Goal: Task Accomplishment & Management: Use online tool/utility

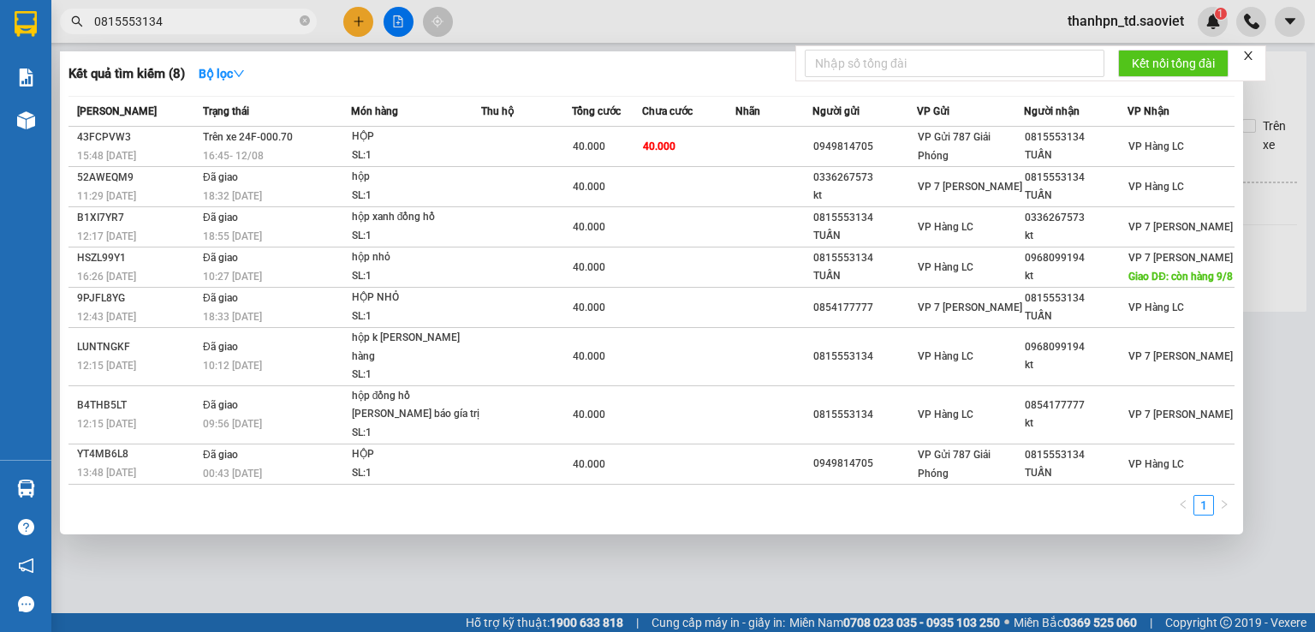
click at [264, 20] on input "0815553134" at bounding box center [195, 21] width 202 height 19
paste input "382821990"
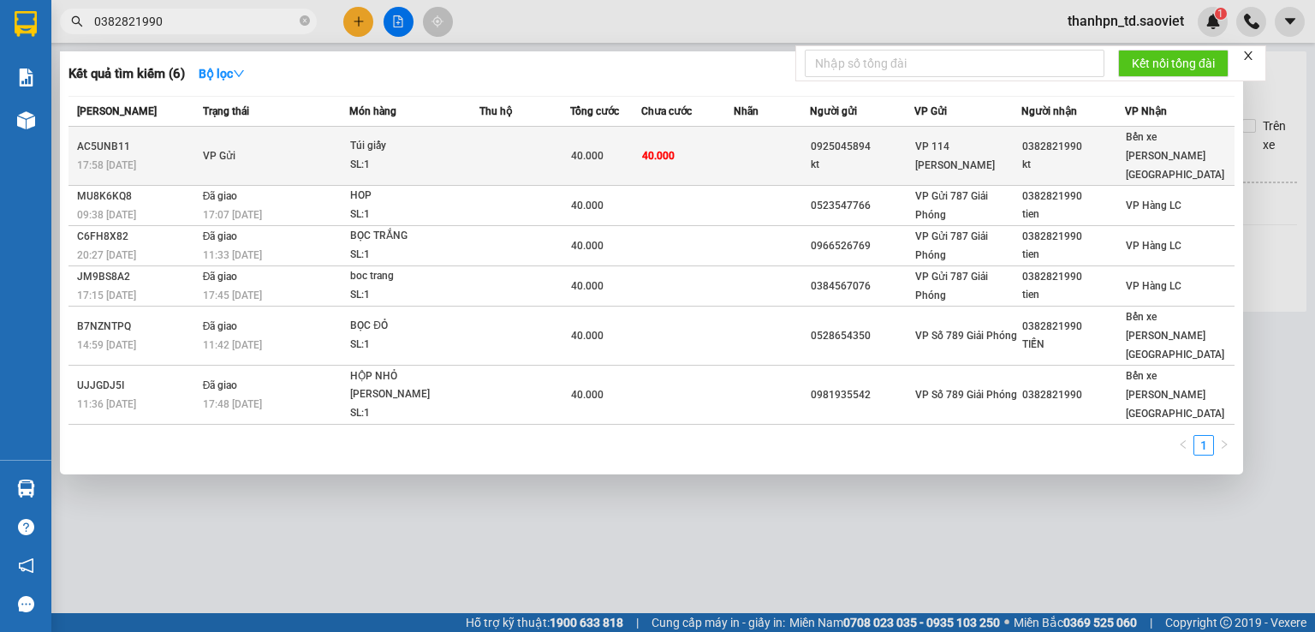
type input "0382821990"
click at [422, 137] on div "Túi giấy" at bounding box center [414, 146] width 128 height 19
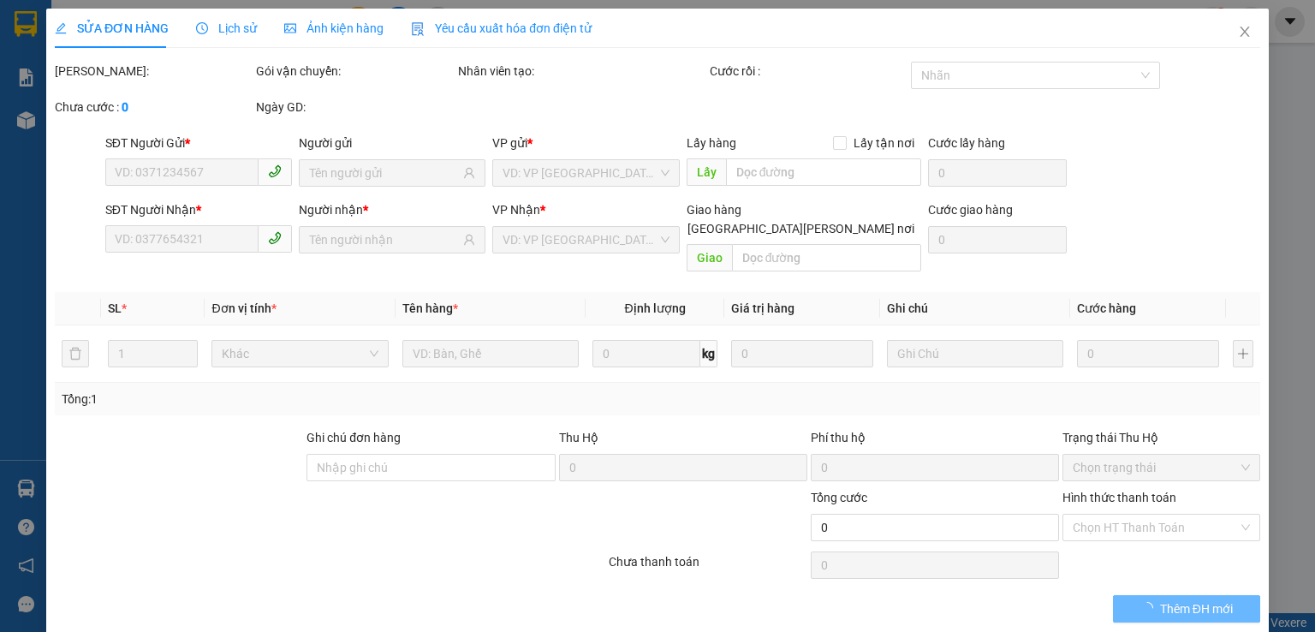
type input "0925045894"
type input "kt"
type input "0382821990"
type input "kt"
type input "40.000"
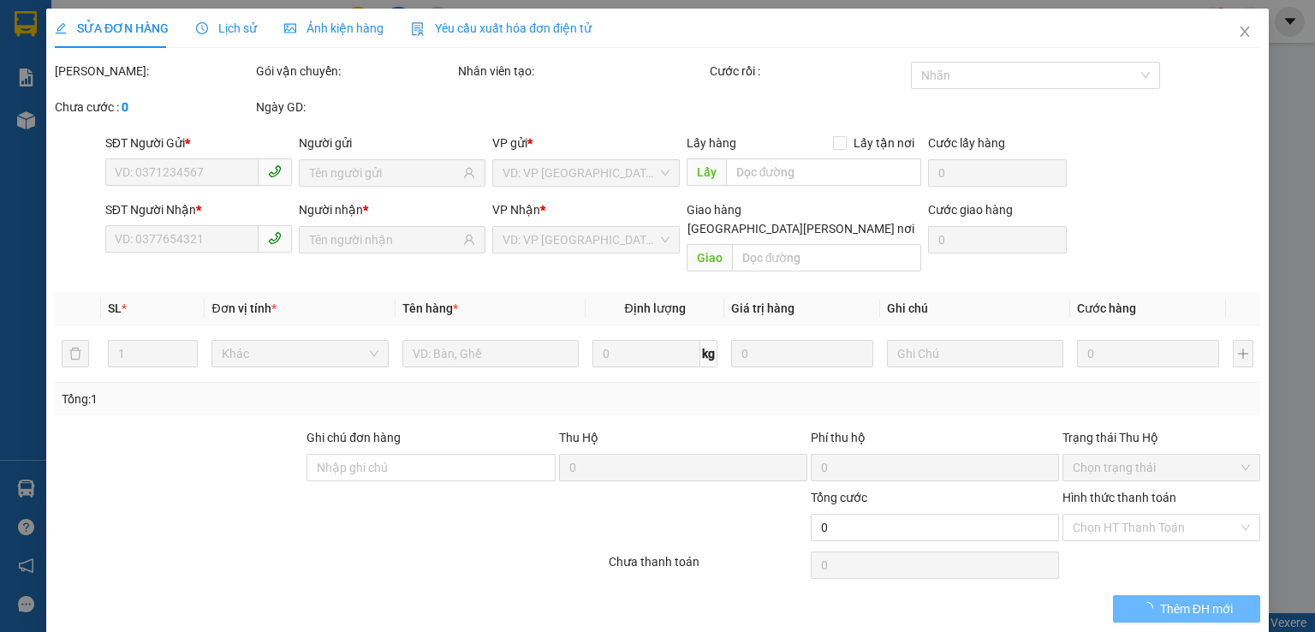
type input "40.000"
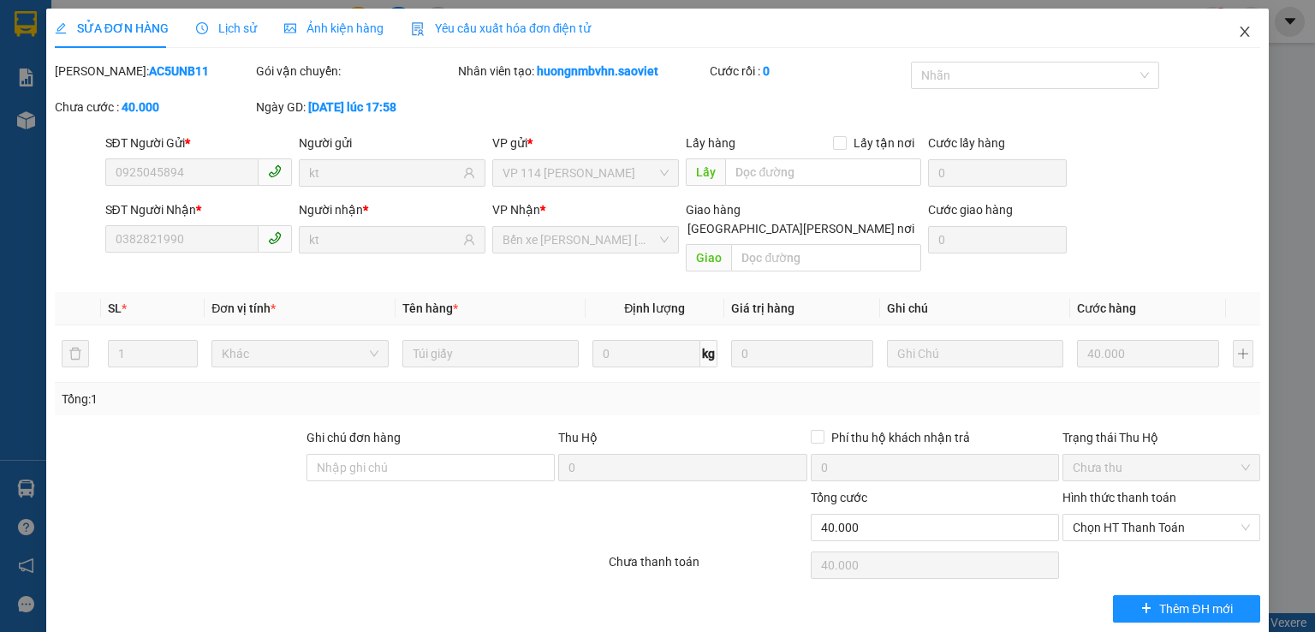
click at [1238, 30] on icon "close" at bounding box center [1245, 32] width 14 height 14
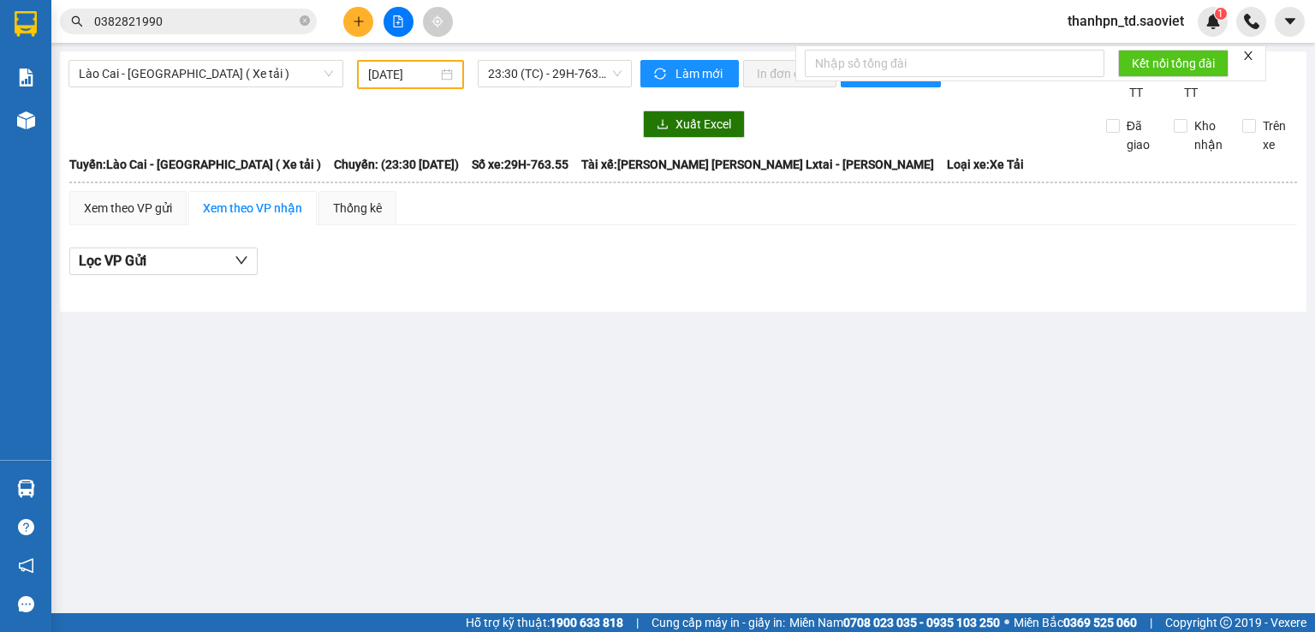
click at [237, 29] on input "0382821990" at bounding box center [195, 21] width 202 height 19
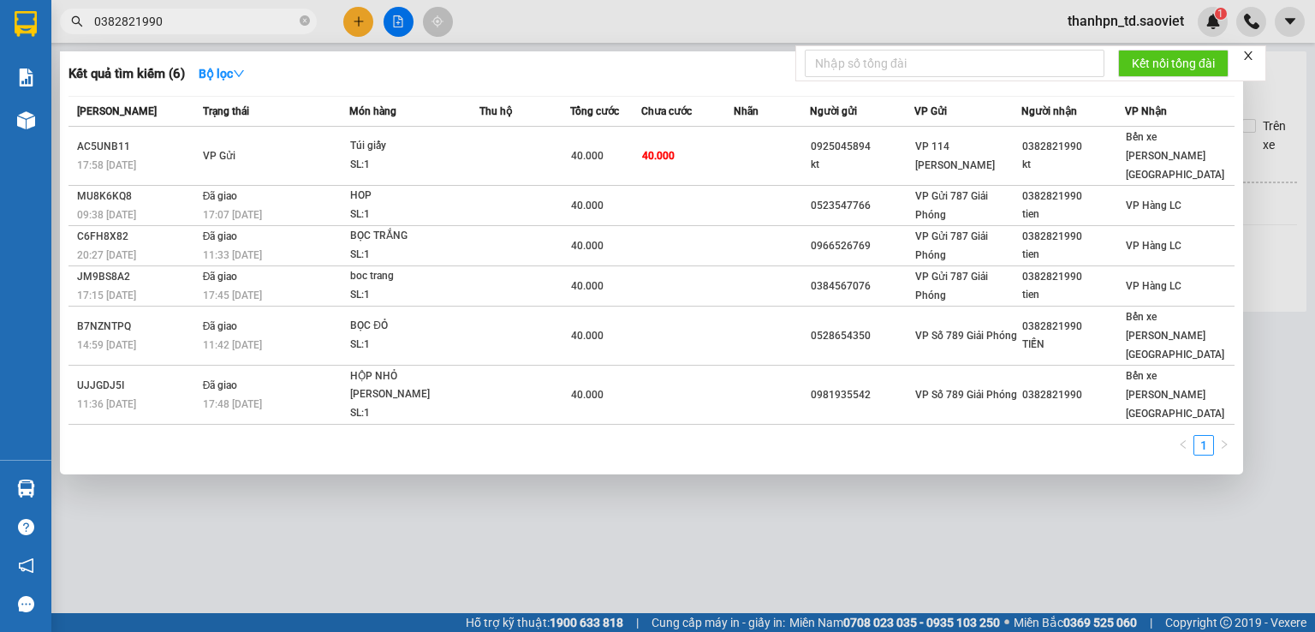
click at [1254, 53] on icon "close" at bounding box center [1248, 56] width 12 height 12
click at [1254, 53] on div at bounding box center [657, 316] width 1315 height 632
click at [206, 23] on input "0382821990" at bounding box center [195, 21] width 202 height 19
